Goal: Task Accomplishment & Management: Use online tool/utility

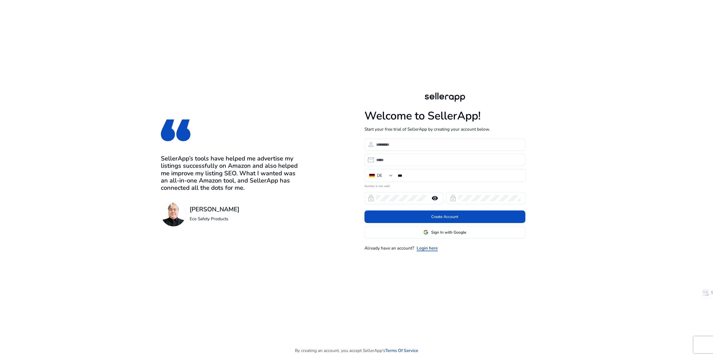
click at [426, 249] on link "Login here" at bounding box center [427, 248] width 21 height 6
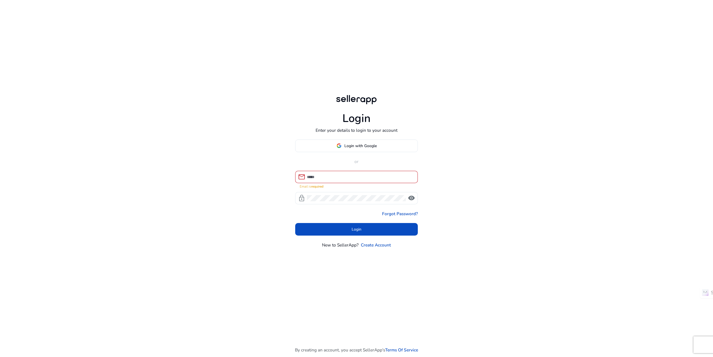
click at [338, 185] on mat-form-field "mail Email is required" at bounding box center [356, 180] width 123 height 18
click at [337, 179] on input at bounding box center [360, 177] width 106 height 6
click at [313, 179] on input at bounding box center [360, 177] width 106 height 6
click at [346, 146] on span "Login with Google" at bounding box center [361, 146] width 32 height 6
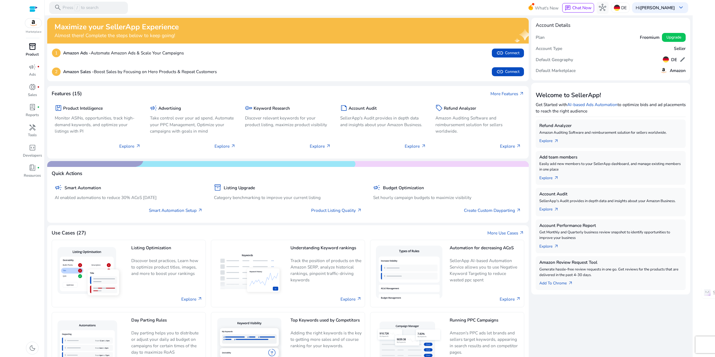
click at [30, 49] on span "inventory_2" at bounding box center [32, 46] width 7 height 7
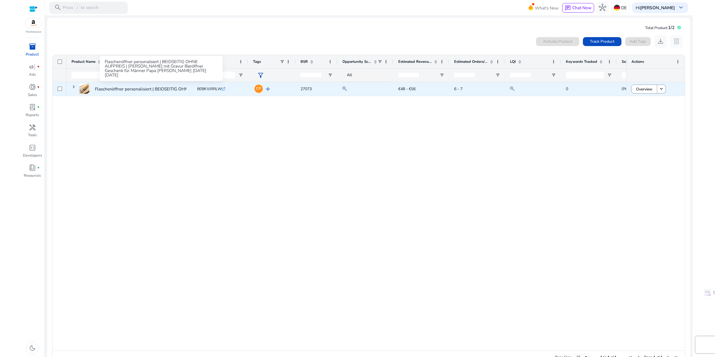
click at [106, 89] on p "Flaschenöffner personalisiert | BEIDSEITIG OHNE AUFPREIS | [PERSON_NAME]..." at bounding box center [174, 88] width 158 height 11
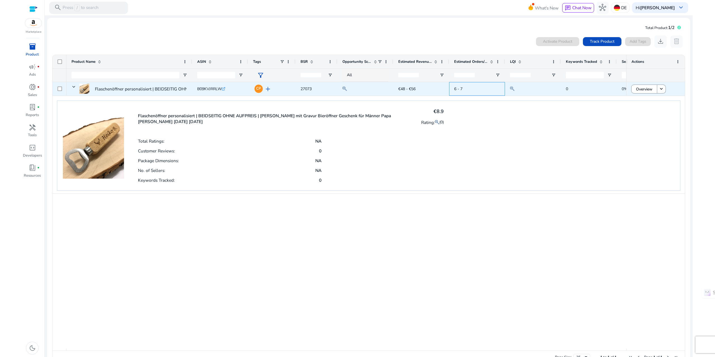
click at [458, 90] on span "6 - 7" at bounding box center [458, 88] width 8 height 5
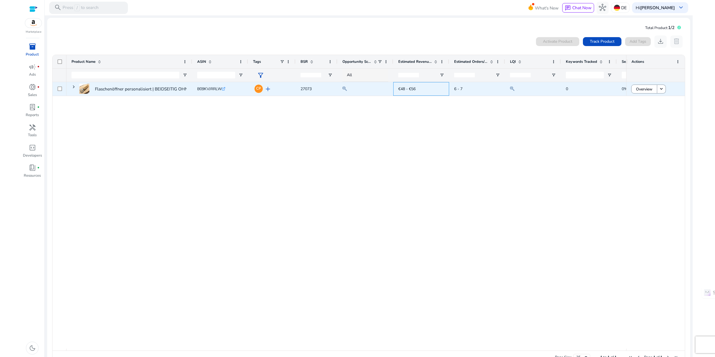
click at [400, 92] on span "€48 - €56" at bounding box center [422, 88] width 46 height 11
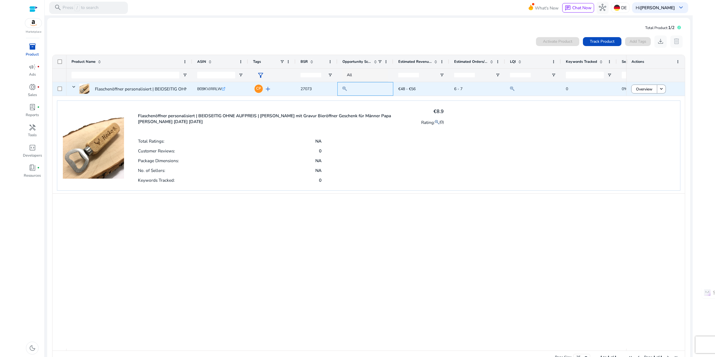
click at [357, 91] on div at bounding box center [366, 88] width 46 height 7
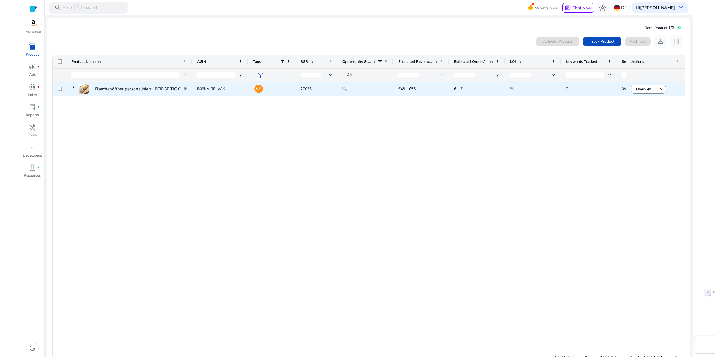
click at [306, 89] on span "27073" at bounding box center [306, 88] width 11 height 5
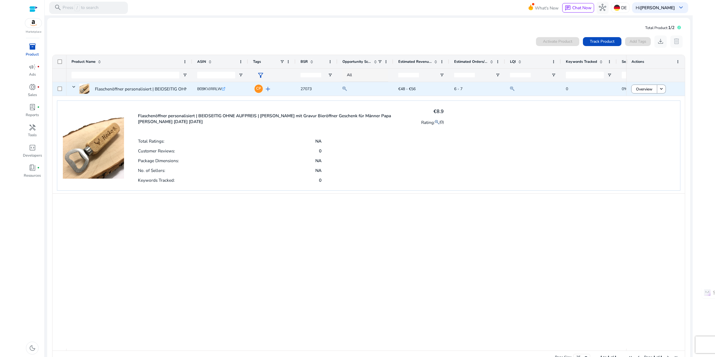
click at [268, 89] on span "add" at bounding box center [267, 89] width 7 height 7
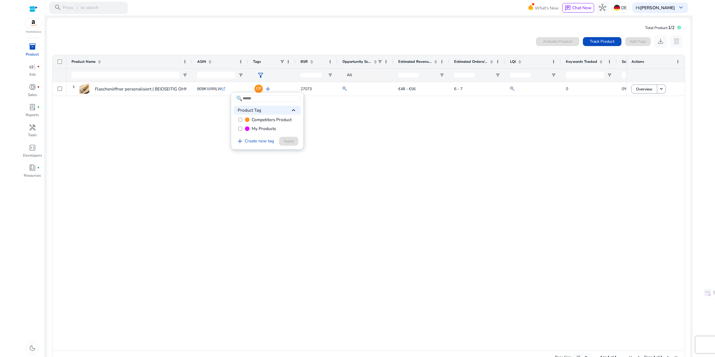
click at [192, 89] on div at bounding box center [357, 178] width 715 height 357
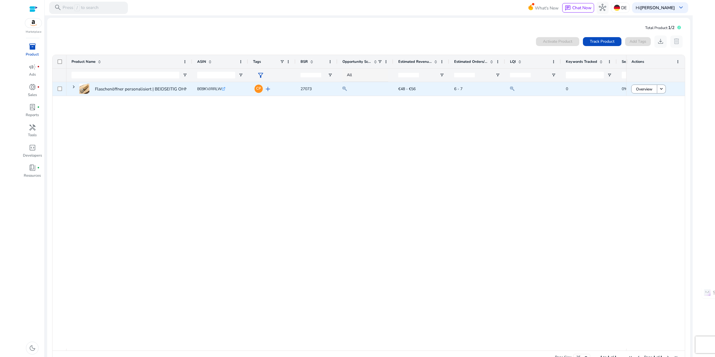
click at [118, 92] on p "Flaschenöffner personalisiert | BEIDSEITIG OHNE AUFPREIS | [PERSON_NAME]..." at bounding box center [174, 88] width 158 height 11
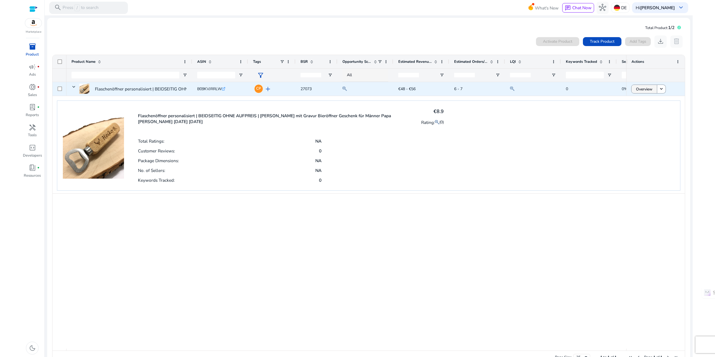
click at [642, 91] on span "Overview" at bounding box center [644, 89] width 16 height 11
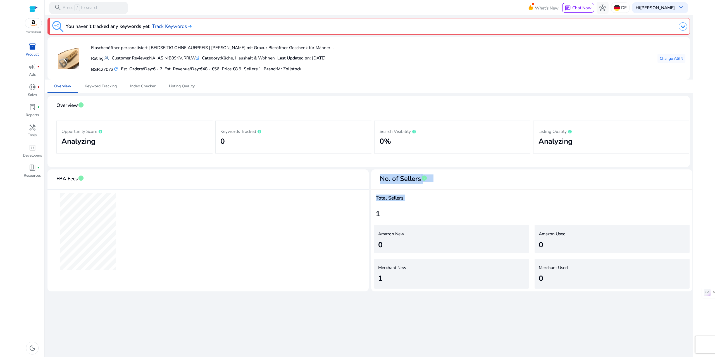
click at [370, 216] on div "FBA Fees info No. of Sellers info Total Sellers 1 Amazon New 0 Amazon Used 0 Me…" at bounding box center [369, 231] width 643 height 122
click at [379, 212] on div "1" at bounding box center [532, 214] width 312 height 11
drag, startPoint x: 118, startPoint y: 193, endPoint x: 285, endPoint y: 245, distance: 174.7
click at [283, 245] on mat-card "FBA Fees info" at bounding box center [208, 231] width 321 height 122
click at [285, 245] on app-echart at bounding box center [208, 232] width 304 height 84
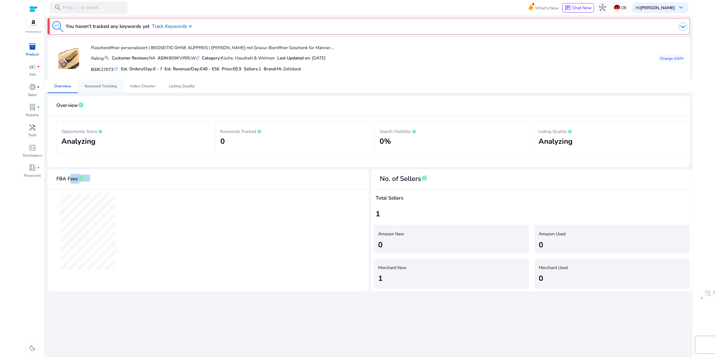
click at [96, 87] on span "Keyword Tracking" at bounding box center [101, 86] width 32 height 4
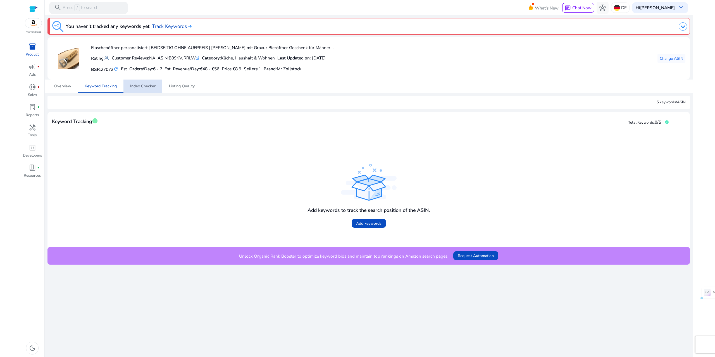
click at [149, 86] on span "Index Checker" at bounding box center [142, 86] width 25 height 4
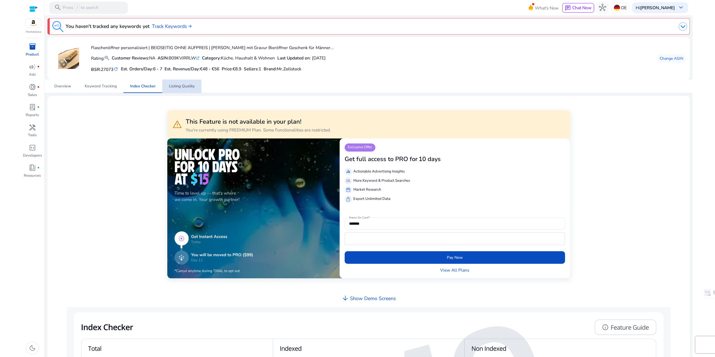
click at [186, 87] on span "Listing Quality" at bounding box center [182, 86] width 26 height 4
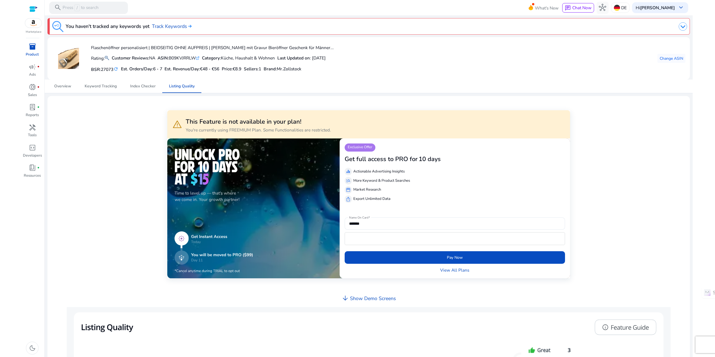
click at [35, 27] on img at bounding box center [33, 22] width 17 height 9
click at [31, 50] on span "inventory_2" at bounding box center [32, 46] width 7 height 7
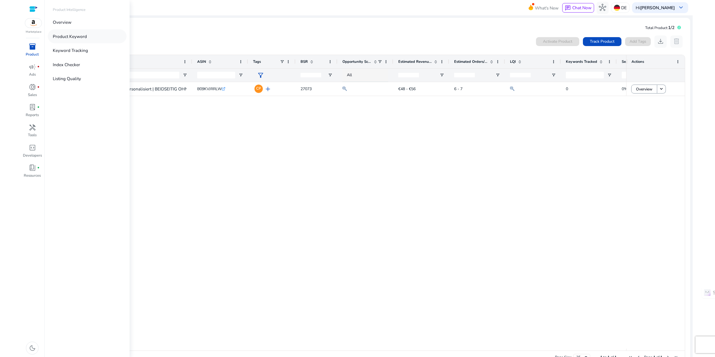
click at [64, 35] on p "Product Keyword" at bounding box center [70, 36] width 34 height 6
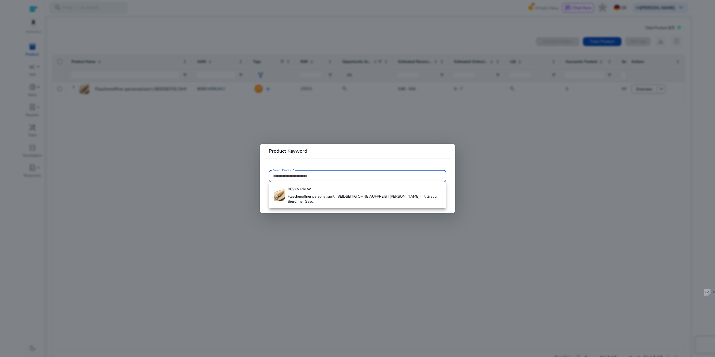
click at [292, 177] on input "Select Product*" at bounding box center [357, 176] width 169 height 6
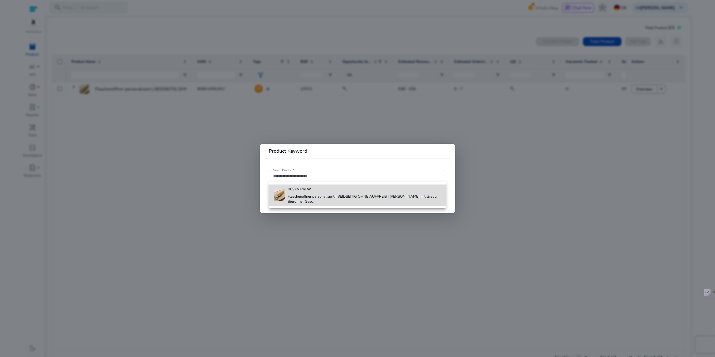
click at [302, 194] on div "B09KVJRRLW Flaschenöffner personalisiert | BEIDSEITIG OHNE AUFPREIS | [PERSON_N…" at bounding box center [365, 196] width 154 height 22
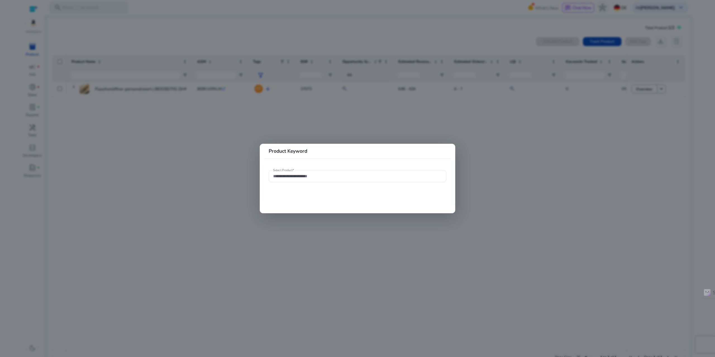
type input "**********"
